Goal: Navigation & Orientation: Go to known website

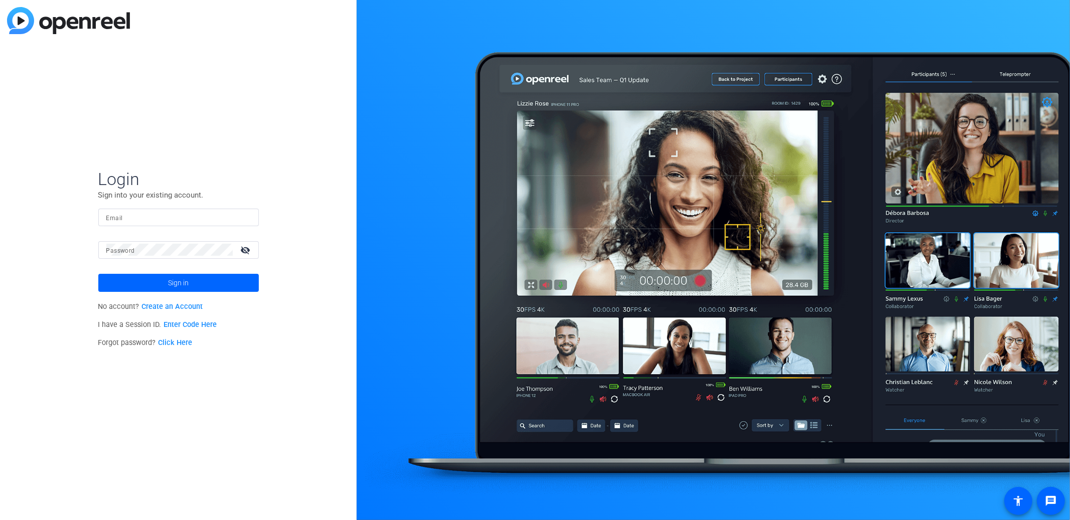
click at [193, 222] on input "Email" at bounding box center [178, 217] width 144 height 12
type input "tfreeman@openreel.com"
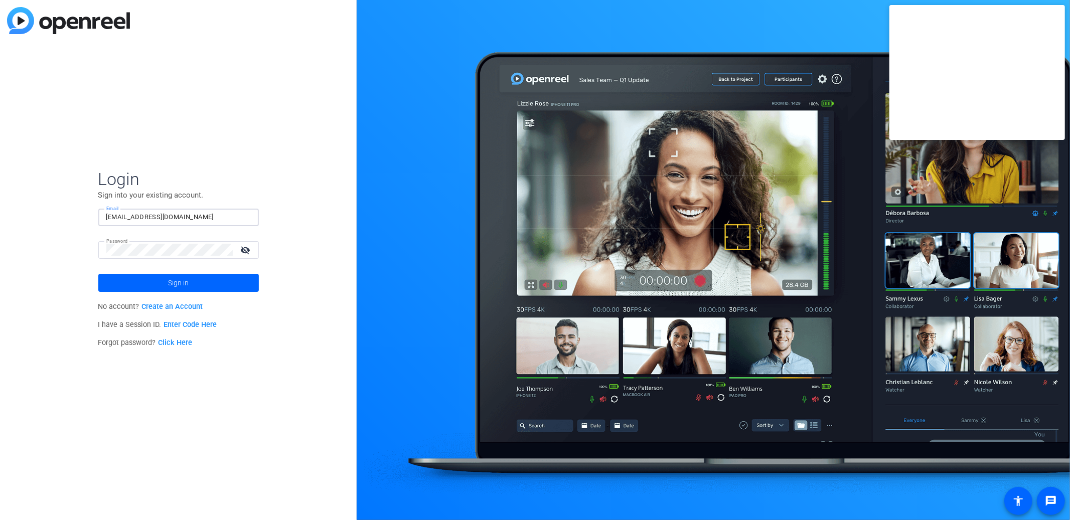
click at [172, 286] on span "Sign in" at bounding box center [178, 282] width 21 height 25
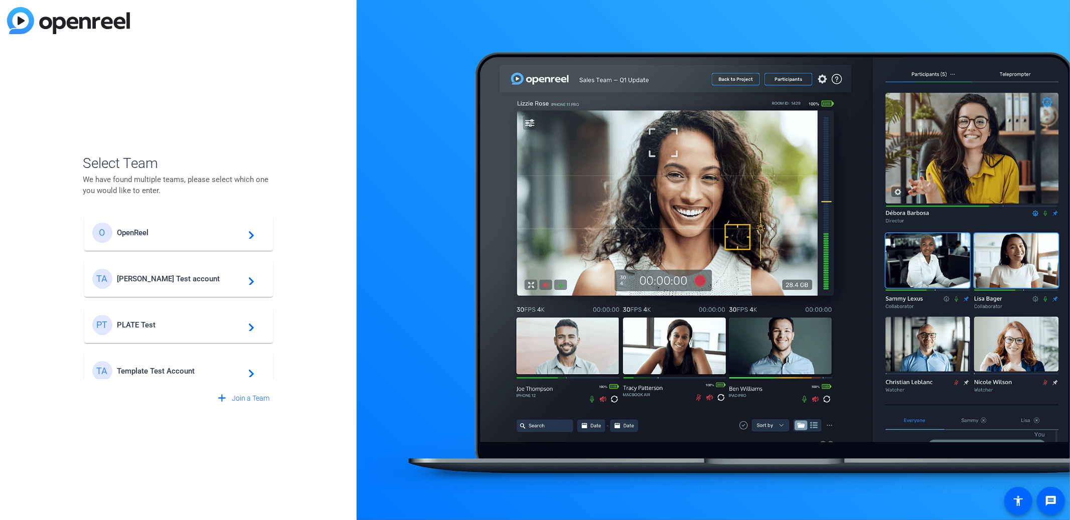
click at [163, 366] on div "TA Template Test Account navigate_next" at bounding box center [178, 371] width 172 height 20
